Goal: Information Seeking & Learning: Learn about a topic

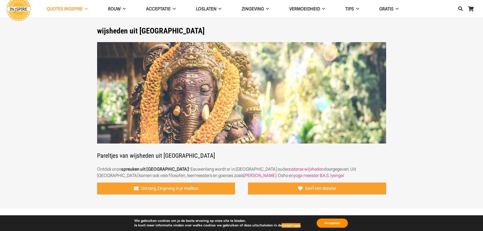
click at [86, 86] on section "wijsheden uit [GEOGRAPHIC_DATA] Pareltjes van wijsheden uit [GEOGRAPHIC_DATA] O…" at bounding box center [241, 104] width 483 height 208
click at [332, 221] on button "Accepteer" at bounding box center [332, 222] width 31 height 9
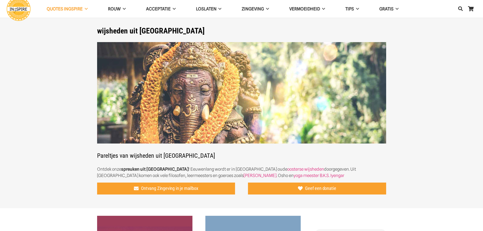
drag, startPoint x: 43, startPoint y: 1, endPoint x: 60, endPoint y: 35, distance: 38.6
click at [60, 35] on section "wijsheden uit [GEOGRAPHIC_DATA] Pareltjes van wijsheden uit [GEOGRAPHIC_DATA] O…" at bounding box center [241, 104] width 483 height 208
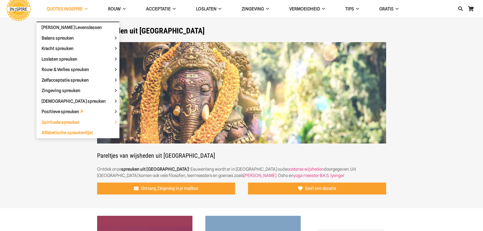
click at [63, 134] on span "Alfabetische spreukenlijst" at bounding box center [67, 132] width 51 height 5
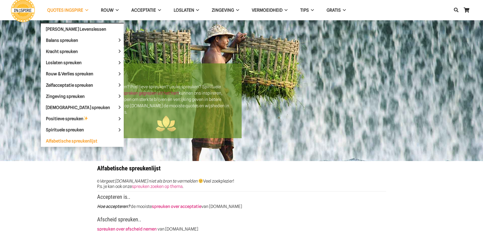
click at [73, 13] on link "QUOTES INGSPIRE" at bounding box center [68, 10] width 54 height 13
